Goal: Information Seeking & Learning: Learn about a topic

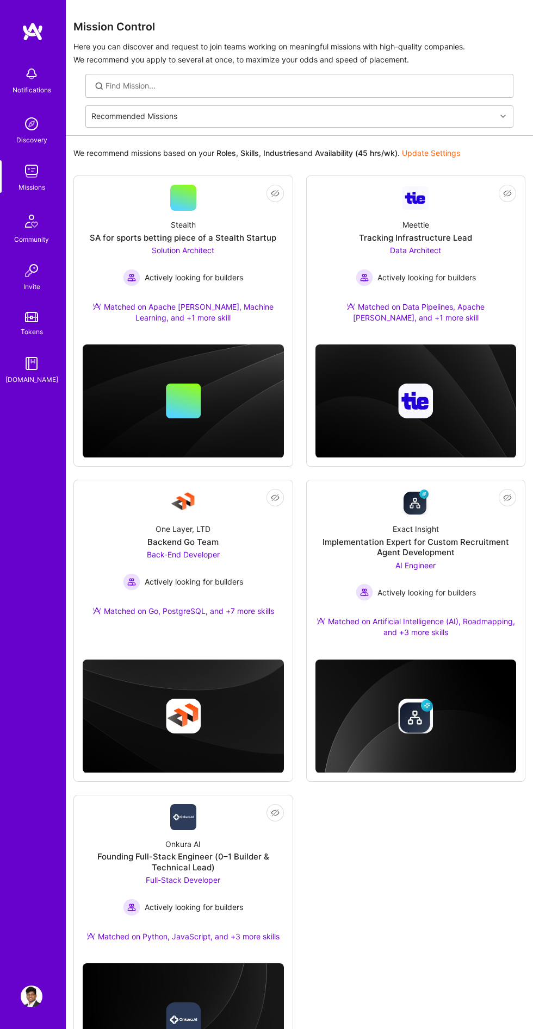
click at [222, 657] on div at bounding box center [183, 705] width 201 height 134
click at [258, 573] on div "One Layer, LTD Backend Go Team Back-End Developer Actively looking for builders…" at bounding box center [183, 572] width 201 height 114
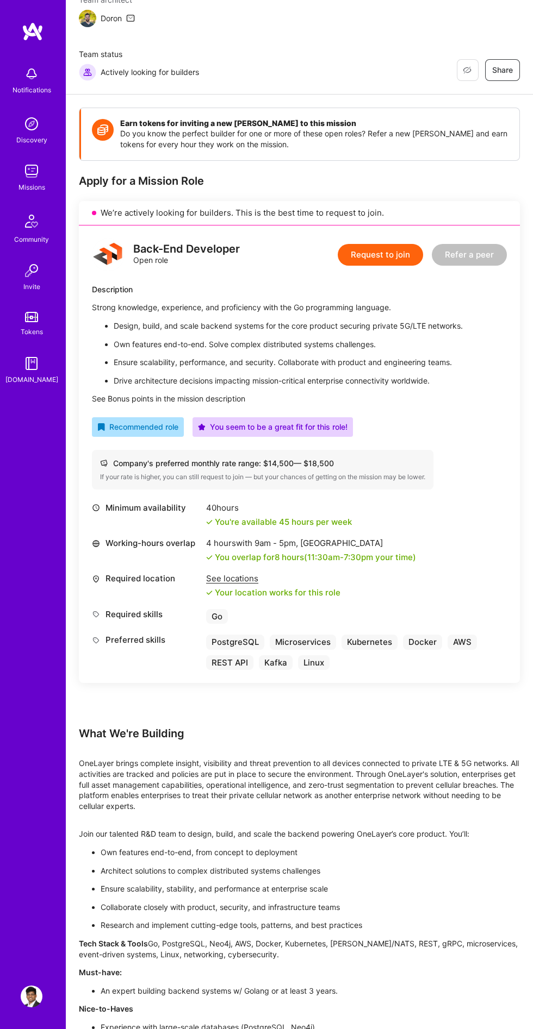
scroll to position [104, 0]
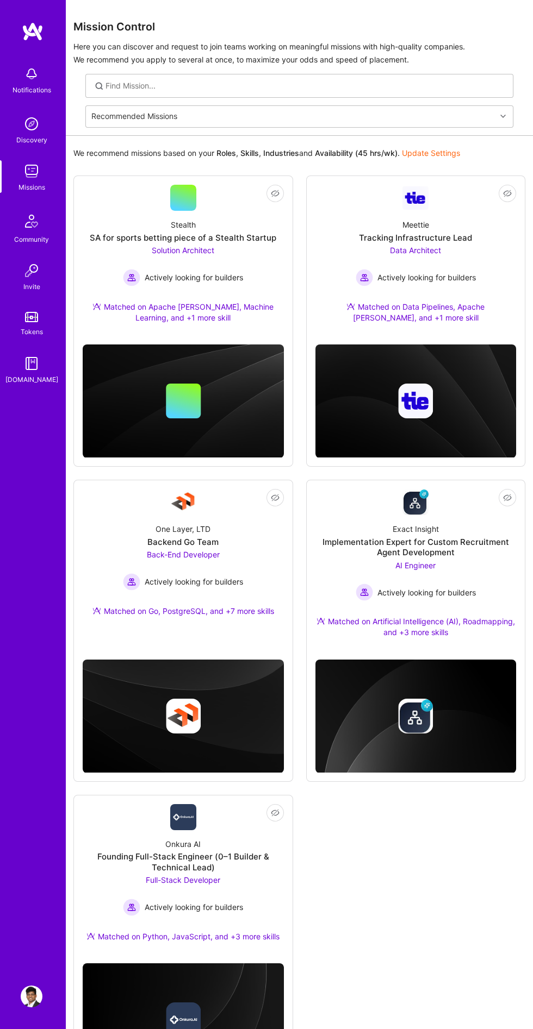
click at [270, 868] on div "Founding Full-Stack Engineer (0–1 Builder & Technical Lead)" at bounding box center [183, 862] width 201 height 21
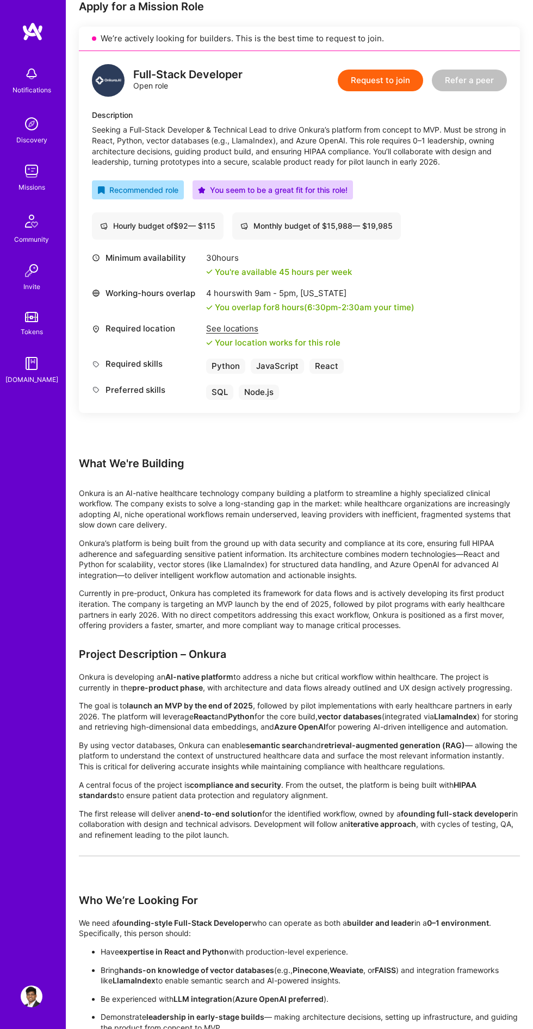
scroll to position [276, 0]
